Goal: Check status: Check status

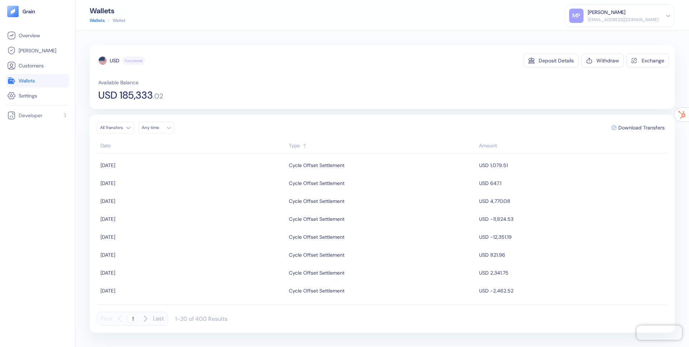
scroll to position [208, 0]
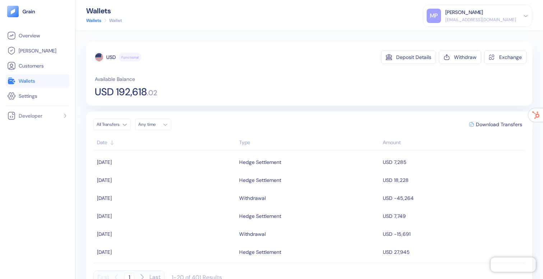
click at [250, 142] on div "Type" at bounding box center [309, 143] width 140 height 8
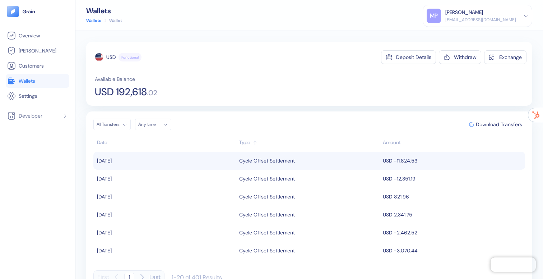
scroll to position [24, 0]
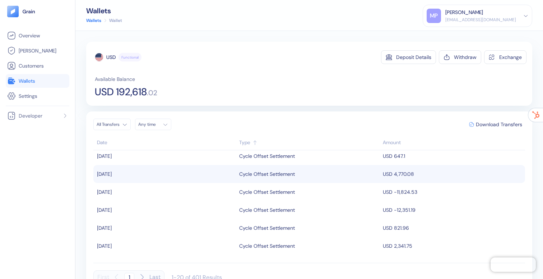
click at [260, 178] on div "Cycle Offset Settlement" at bounding box center [267, 174] width 56 height 12
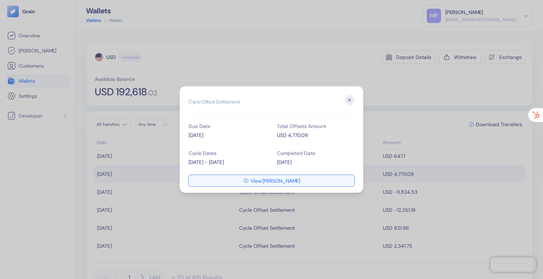
click at [242, 179] on button "View Hedges" at bounding box center [271, 180] width 166 height 11
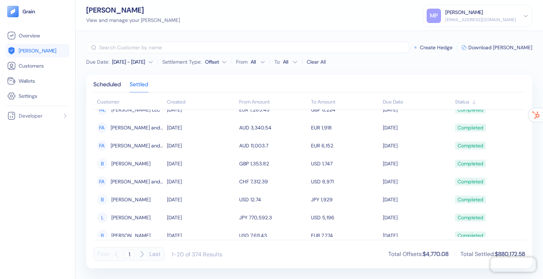
scroll to position [235, 0]
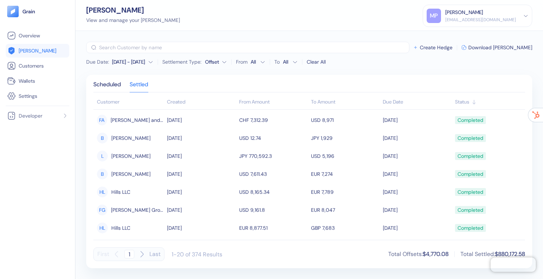
click at [158, 255] on button "Last" at bounding box center [154, 254] width 11 height 14
type input "19"
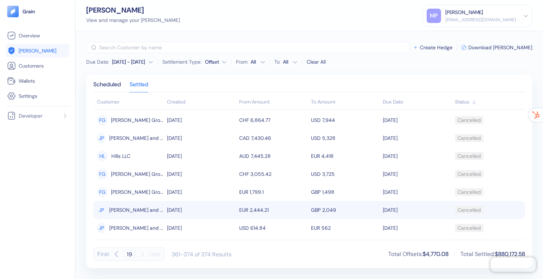
scroll to position [127, 0]
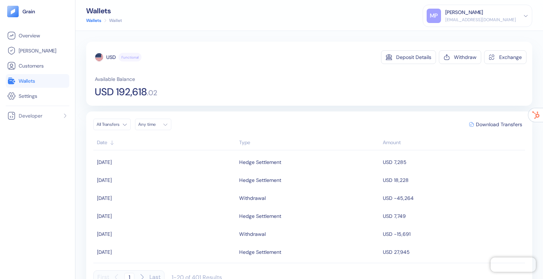
click at [255, 140] on div "Type" at bounding box center [309, 143] width 140 height 8
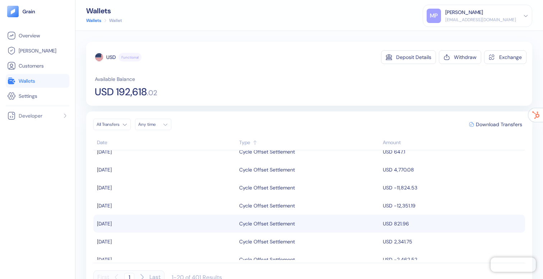
scroll to position [5, 0]
